Goal: Task Accomplishment & Management: Complete application form

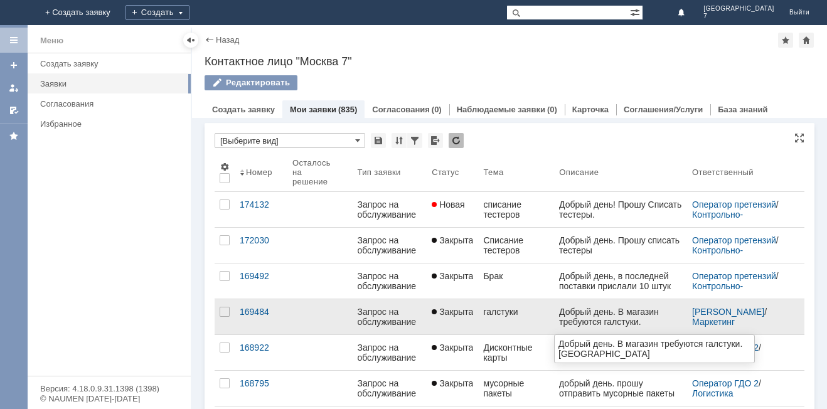
click at [610, 315] on div "Добрый день. В магазин требуются галстуки. [GEOGRAPHIC_DATA]" at bounding box center [620, 322] width 123 height 30
click at [487, 319] on link "галстуки" at bounding box center [516, 316] width 76 height 35
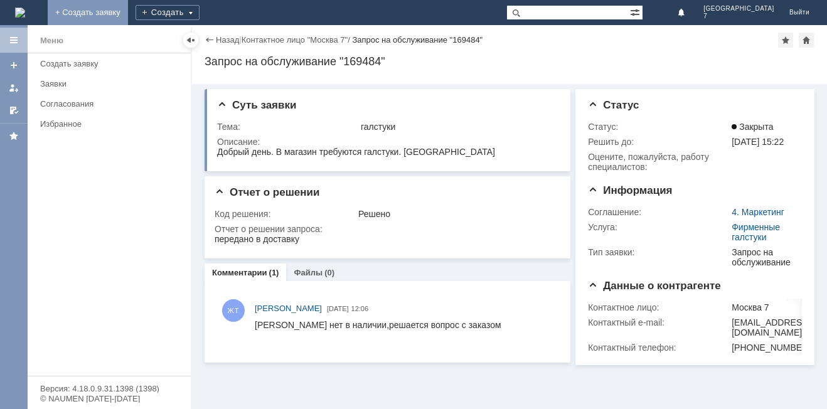
click at [128, 16] on link "+ Создать заявку" at bounding box center [88, 12] width 80 height 25
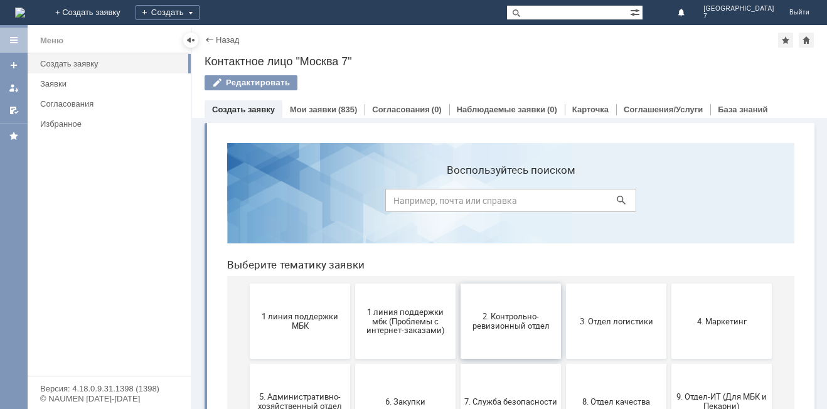
click at [487, 314] on span "2. Контрольно-ревизионный отдел" at bounding box center [510, 321] width 93 height 19
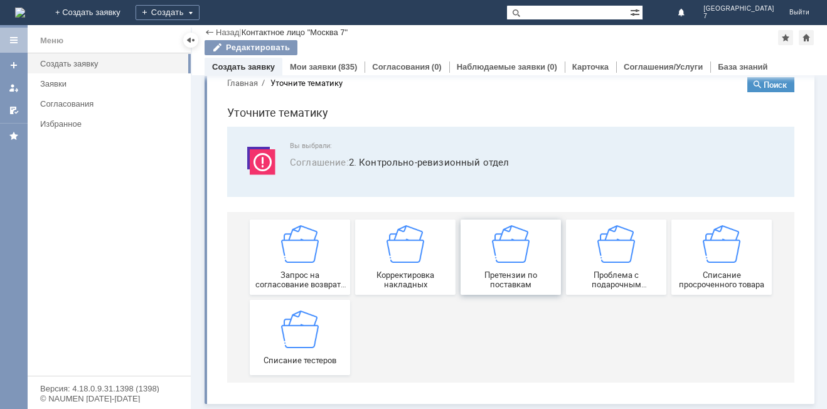
scroll to position [24, 0]
click at [319, 347] on div "Списание тестеров" at bounding box center [299, 337] width 93 height 55
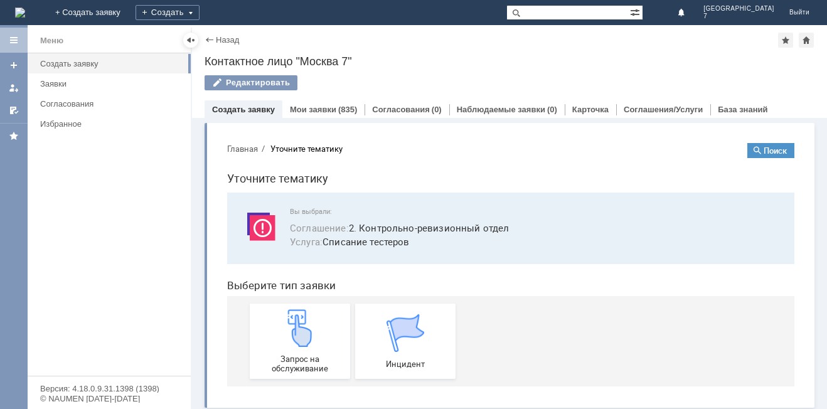
click at [319, 347] on div "Запрос на обслуживание" at bounding box center [299, 341] width 93 height 64
